Goal: Transaction & Acquisition: Purchase product/service

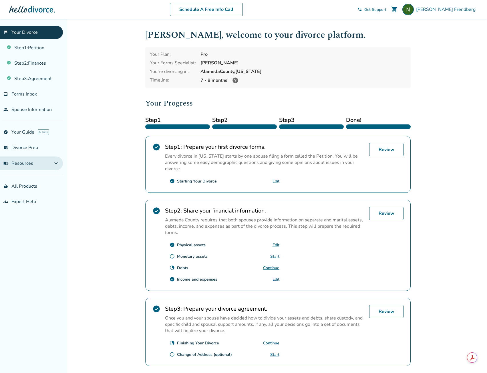
click at [38, 160] on button "menu_book Resources expand_more" at bounding box center [31, 163] width 63 height 14
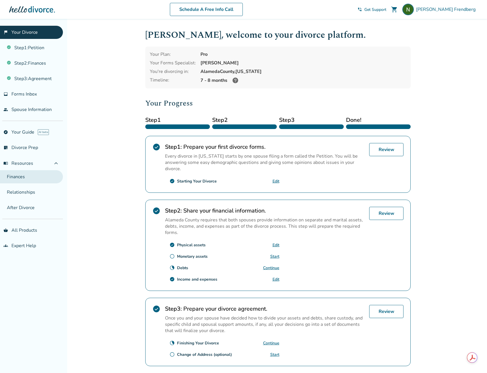
click at [43, 180] on link "Finances" at bounding box center [31, 176] width 63 height 13
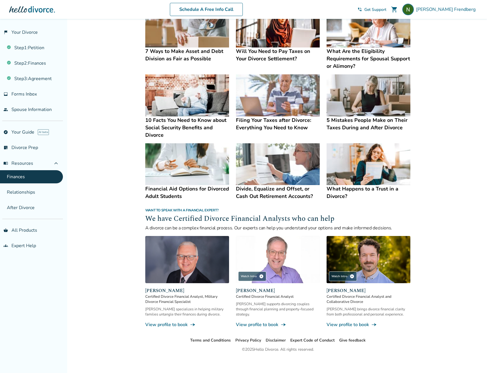
scroll to position [199, 0]
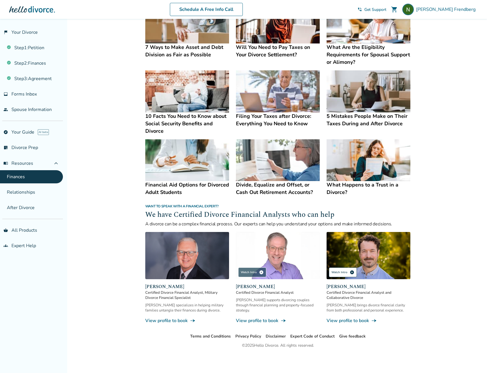
click at [334, 271] on div "Watch Intro play_circle" at bounding box center [343, 272] width 28 height 10
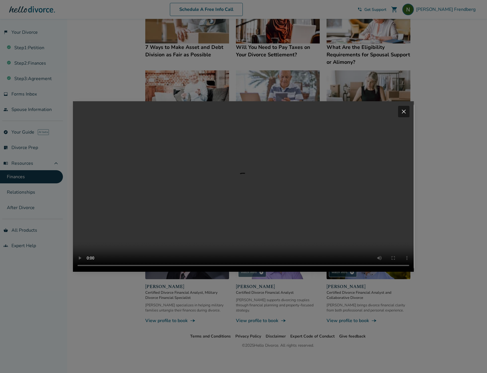
click at [407, 108] on span "close" at bounding box center [403, 111] width 7 height 7
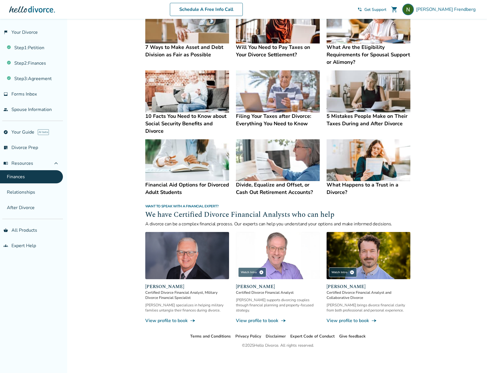
click at [275, 251] on img at bounding box center [278, 255] width 84 height 47
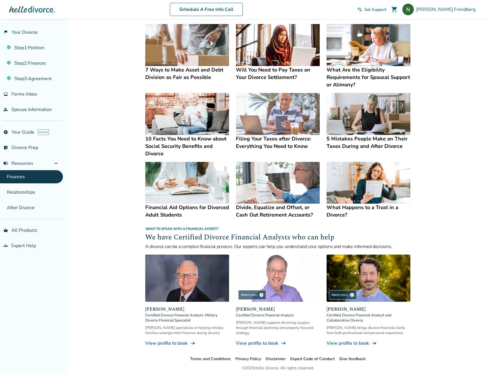
scroll to position [141, 0]
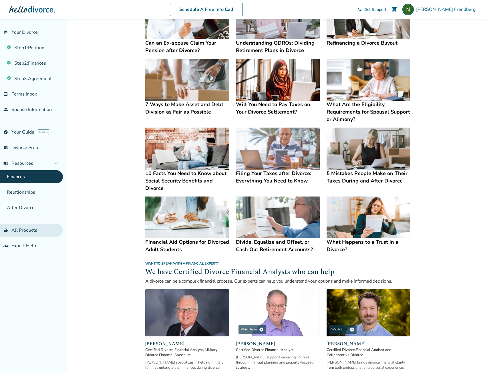
click at [36, 230] on link "shopping_basket All Products" at bounding box center [31, 230] width 63 height 13
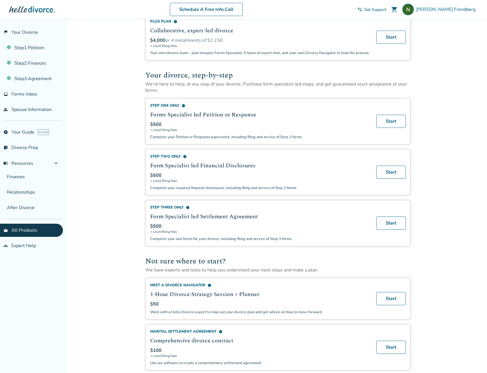
scroll to position [199, 0]
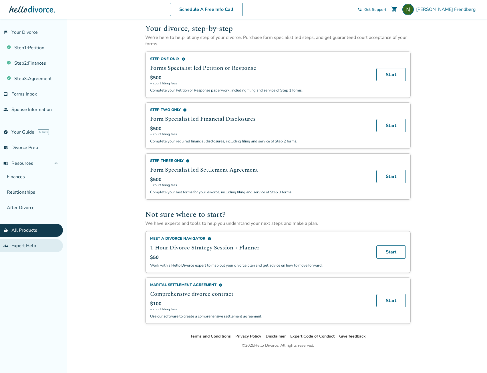
click at [20, 241] on link "groups Expert Help" at bounding box center [31, 245] width 63 height 13
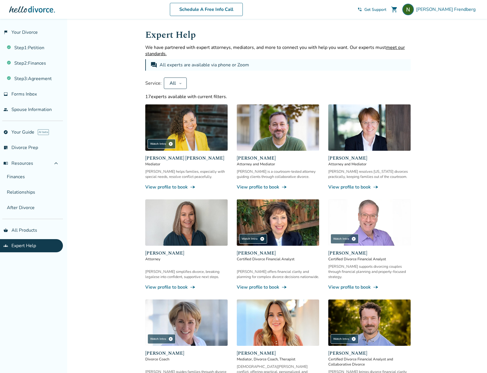
click at [284, 125] on img at bounding box center [278, 127] width 82 height 46
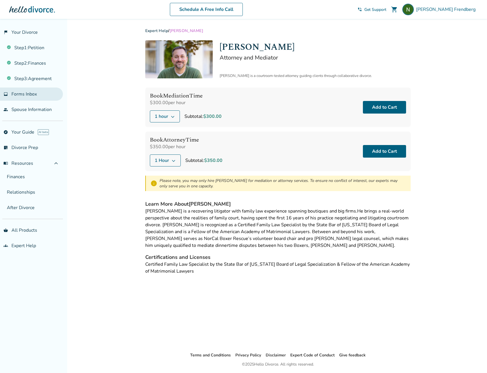
click at [31, 93] on span "Forms Inbox" at bounding box center [23, 94] width 25 height 6
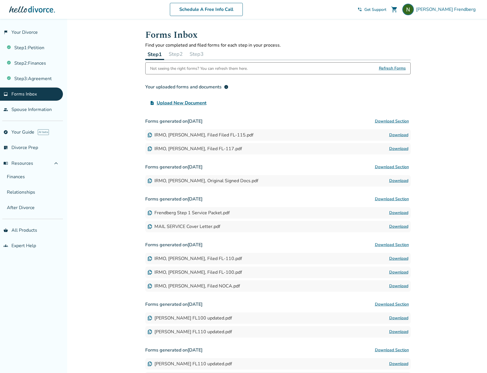
click at [397, 69] on span "Refresh Forms" at bounding box center [392, 68] width 27 height 11
click at [177, 54] on button "Step 2" at bounding box center [175, 53] width 19 height 11
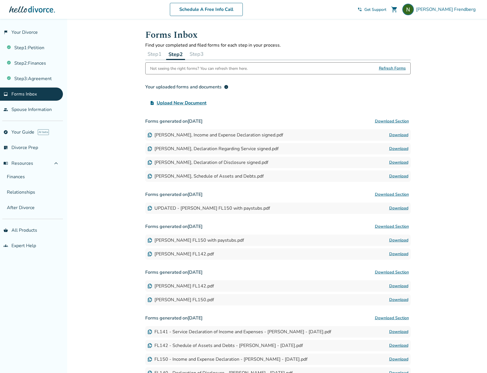
click at [202, 53] on button "Step 3" at bounding box center [196, 53] width 19 height 11
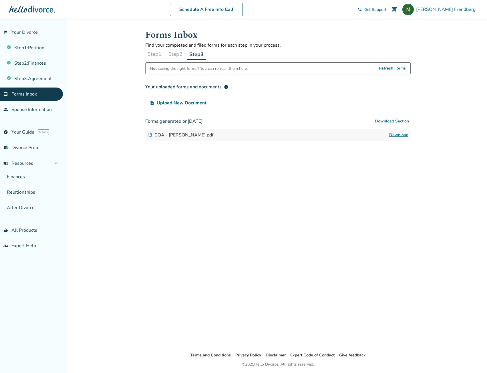
click at [403, 133] on link "Download" at bounding box center [398, 135] width 19 height 7
click at [464, 13] on div "[PERSON_NAME]" at bounding box center [441, 9] width 76 height 11
click at [422, 64] on link "Orders" at bounding box center [418, 69] width 14 height 11
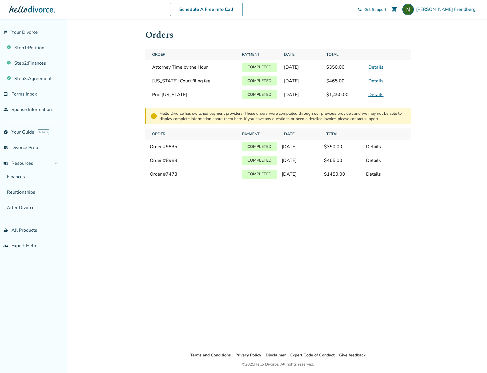
click at [375, 66] on link "Details" at bounding box center [375, 67] width 15 height 6
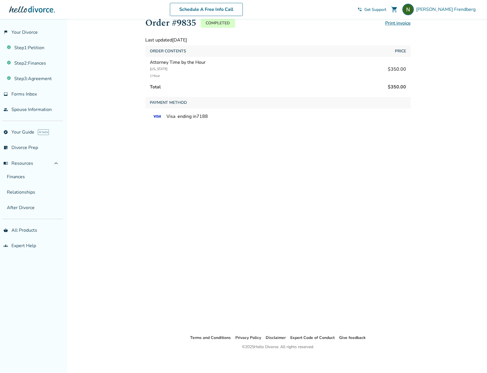
scroll to position [19, 0]
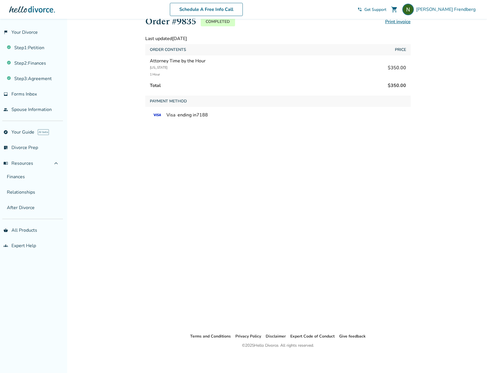
click at [386, 11] on span "Get Support" at bounding box center [375, 9] width 22 height 5
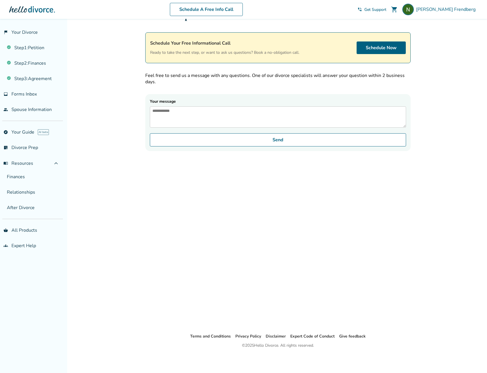
click at [398, 9] on span "shopping_cart" at bounding box center [394, 9] width 7 height 7
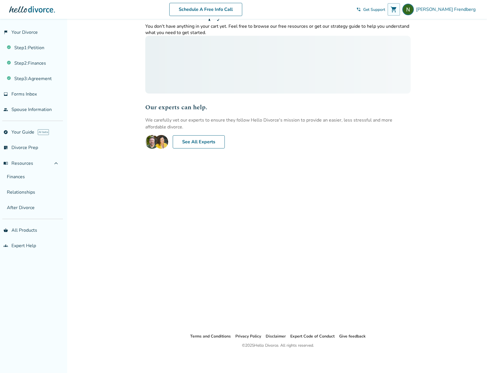
click at [397, 9] on span "shopping_cart" at bounding box center [393, 9] width 7 height 7
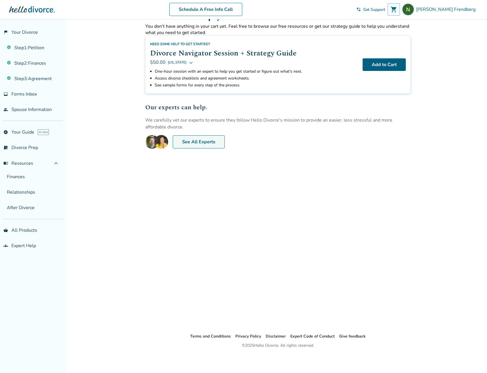
click at [194, 146] on link "See All Experts" at bounding box center [199, 141] width 52 height 13
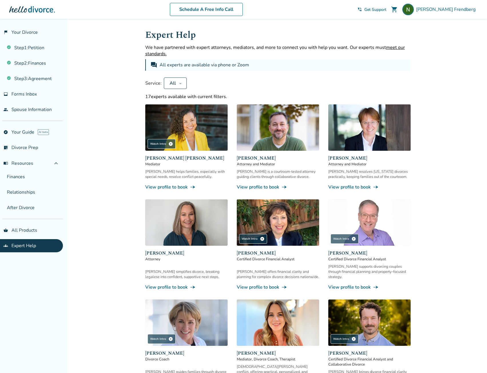
click at [287, 142] on img at bounding box center [278, 127] width 82 height 46
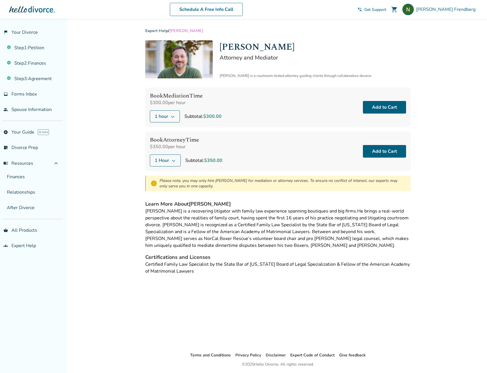
click at [257, 316] on div "Expert Help / [PERSON_NAME] [PERSON_NAME] Attorney and Mediator [PERSON_NAME] i…" at bounding box center [278, 185] width 275 height 333
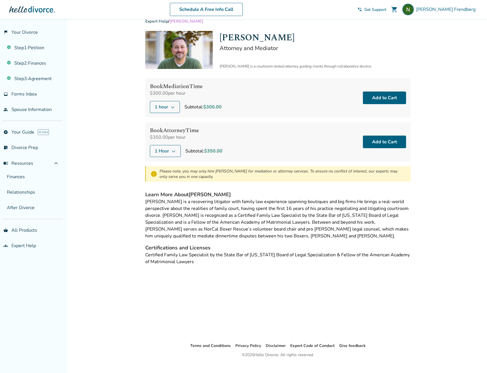
scroll to position [19, 0]
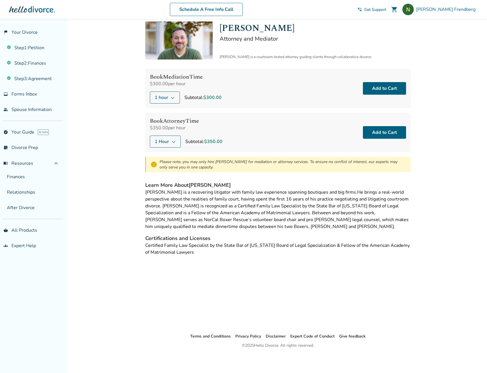
click at [164, 99] on span "1 hour" at bounding box center [161, 97] width 13 height 7
click at [134, 81] on div "Added to cart Expert Help / [PERSON_NAME] [PERSON_NAME] Attorney and Mediator […" at bounding box center [243, 186] width 487 height 373
click at [173, 142] on icon at bounding box center [173, 141] width 5 height 5
click at [159, 150] on label "30 Minutes" at bounding box center [200, 152] width 94 height 6
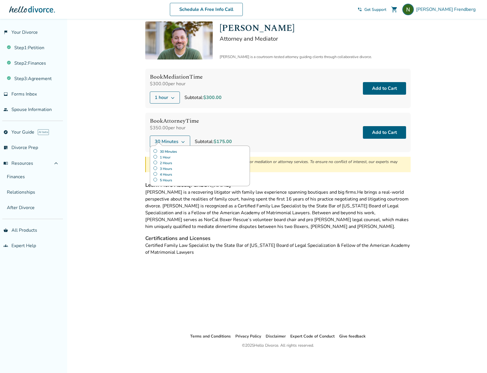
click at [280, 290] on div "Expert Help / [PERSON_NAME] [PERSON_NAME] Attorney and Mediator [PERSON_NAME] i…" at bounding box center [278, 166] width 275 height 333
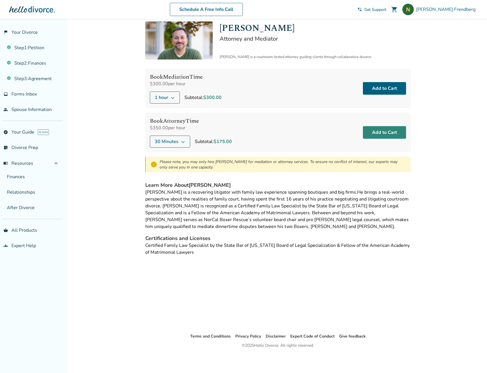
click at [378, 127] on button "Add to Cart" at bounding box center [384, 132] width 43 height 13
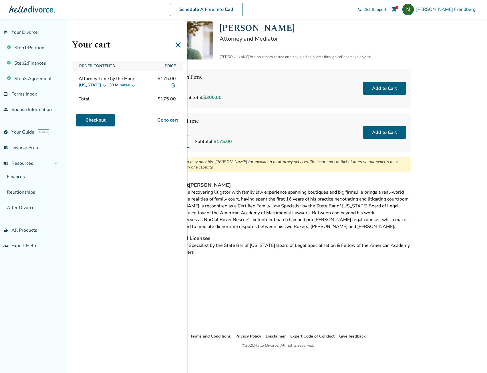
click at [167, 121] on link "Go to cart" at bounding box center [167, 120] width 21 height 7
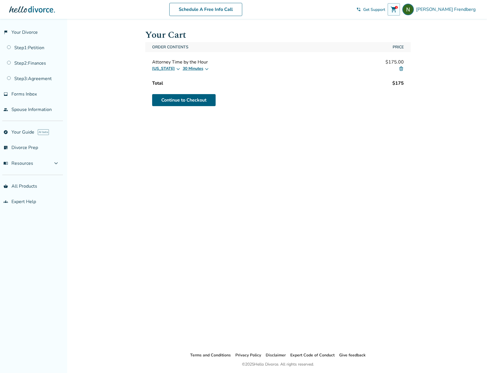
click at [168, 68] on button "[US_STATE]" at bounding box center [166, 68] width 28 height 7
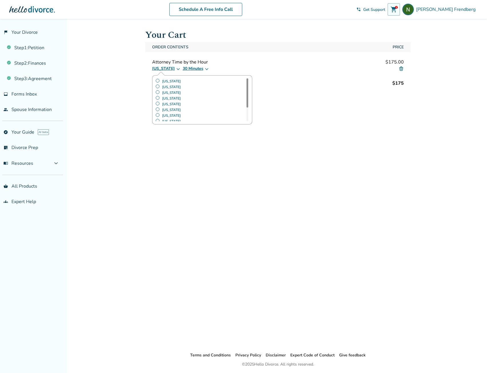
drag, startPoint x: 248, startPoint y: 92, endPoint x: 249, endPoint y: 83, distance: 9.2
click at [249, 83] on div "California Colorado Florida Illinois Maryland Minnesota New York Ohio Pennsylva…" at bounding box center [202, 99] width 94 height 43
click at [287, 96] on div "Continue to Checkout" at bounding box center [277, 100] width 265 height 16
click at [179, 96] on link "Continue to Checkout" at bounding box center [184, 100] width 64 height 12
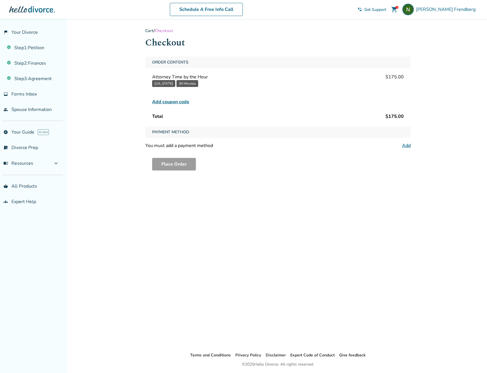
click at [272, 179] on div "Cart / Checkout Checkout Order Contents Attorney Time by the Hour $175.00 Calif…" at bounding box center [278, 185] width 275 height 333
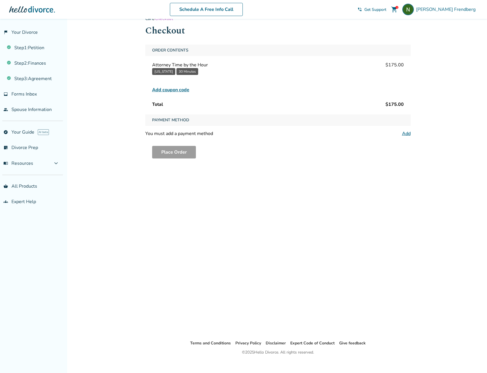
scroll to position [19, 0]
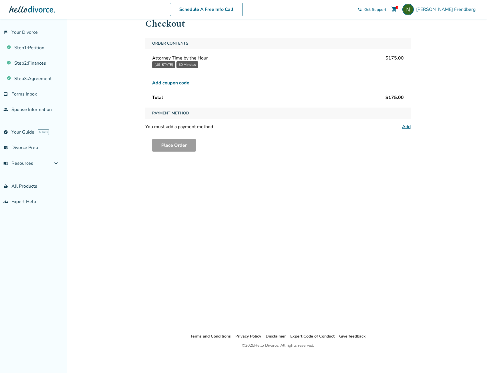
click at [407, 125] on link "Add" at bounding box center [406, 127] width 9 height 6
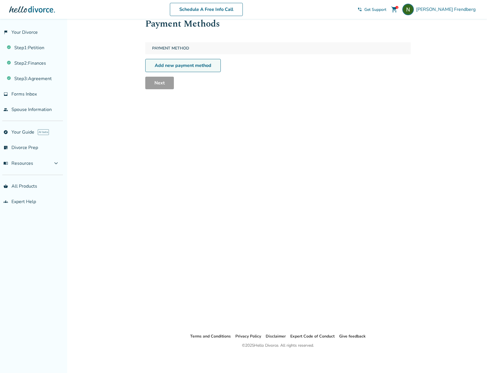
click at [180, 64] on link "Add new payment method" at bounding box center [183, 65] width 76 height 13
select select "**"
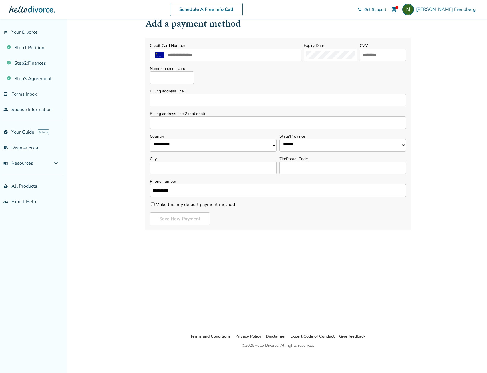
drag, startPoint x: 206, startPoint y: 50, endPoint x: 205, endPoint y: 53, distance: 3.5
click at [205, 53] on div at bounding box center [226, 55] width 152 height 13
click at [205, 54] on input "text" at bounding box center [233, 54] width 132 height 7
type input "**********"
type input "***"
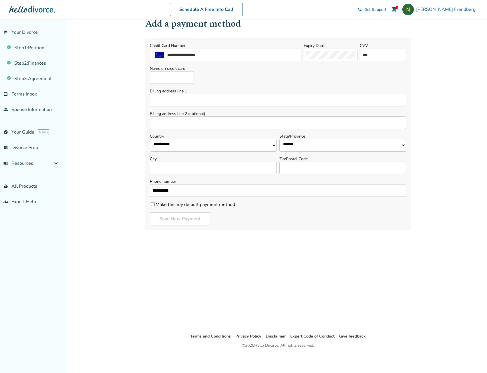
type input "**********"
click at [164, 96] on input "Billing address line 1" at bounding box center [278, 100] width 256 height 13
type input "**********"
type input "****"
select select "**"
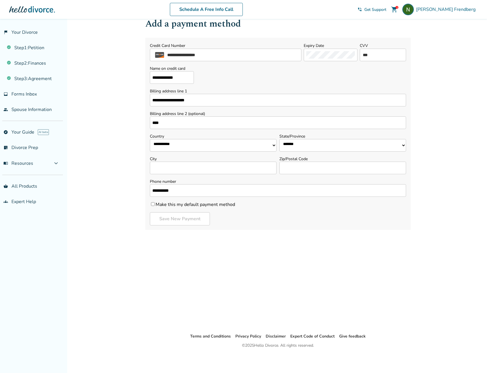
type input "*********"
type input "*****"
click at [195, 221] on button "Save New Payment" at bounding box center [180, 218] width 60 height 13
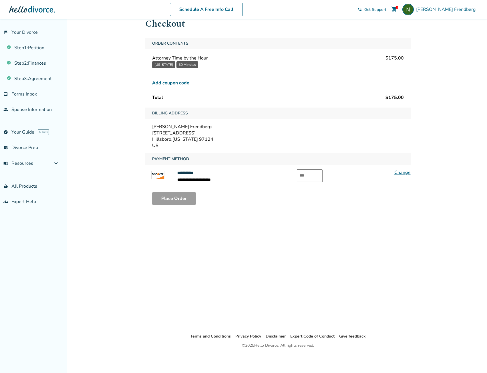
click at [201, 231] on div "**********" at bounding box center [278, 166] width 275 height 333
click at [303, 259] on div "**********" at bounding box center [278, 166] width 275 height 333
click at [309, 176] on input "text" at bounding box center [310, 175] width 26 height 13
type input "***"
click at [173, 194] on button "Place Order" at bounding box center [174, 198] width 44 height 13
